Goal: Transaction & Acquisition: Purchase product/service

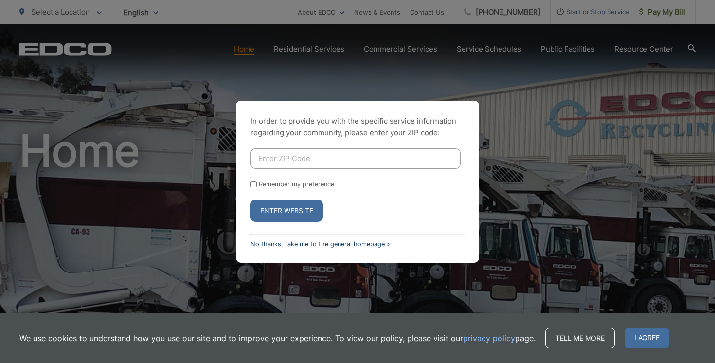
click at [280, 241] on link "No thanks, take me to the general homepage >" at bounding box center [321, 243] width 140 height 7
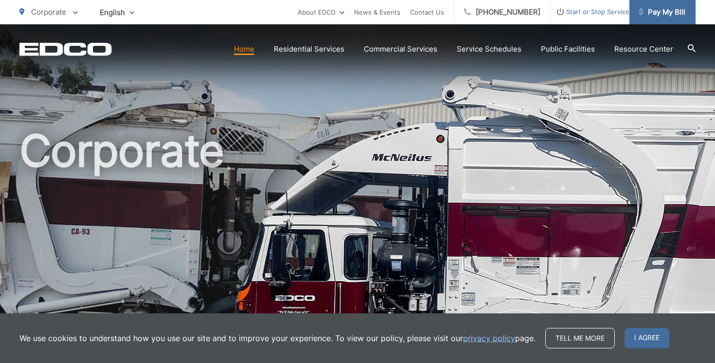
click at [659, 9] on span "Pay My Bill" at bounding box center [663, 12] width 46 height 12
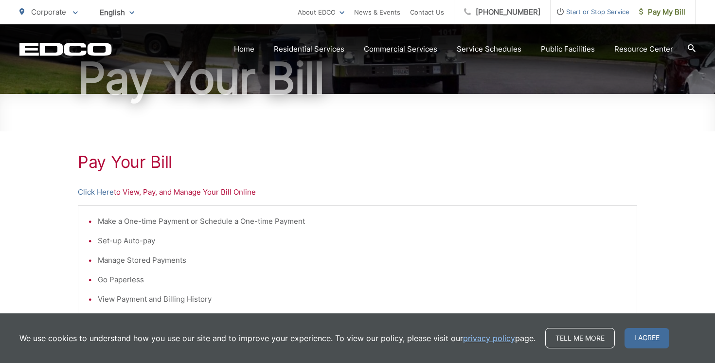
scroll to position [107, 0]
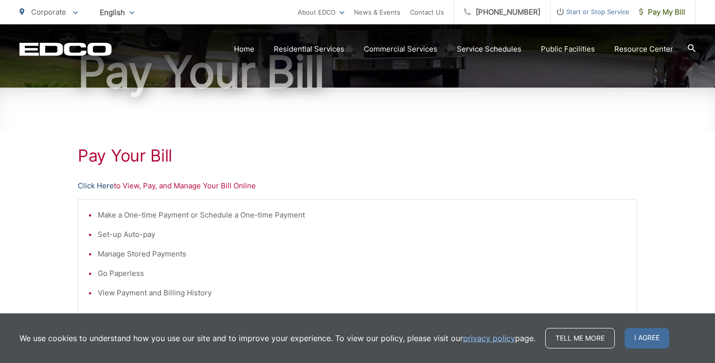
click at [88, 186] on link "Click Here" at bounding box center [96, 186] width 36 height 12
